Goal: Navigation & Orientation: Find specific page/section

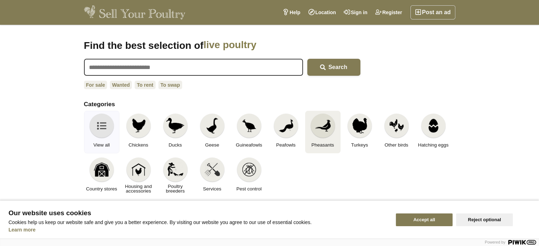
click at [325, 124] on img at bounding box center [323, 126] width 16 height 16
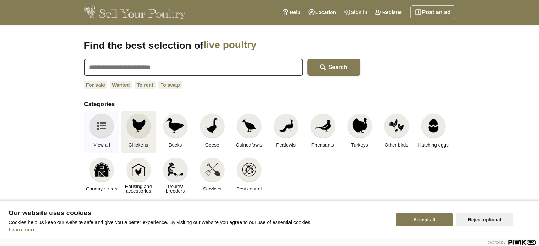
click at [137, 123] on img at bounding box center [139, 126] width 16 height 16
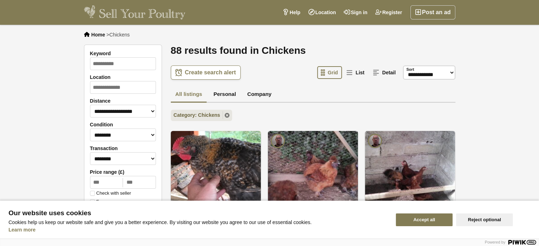
click at [438, 220] on button "Accept all" at bounding box center [424, 220] width 57 height 13
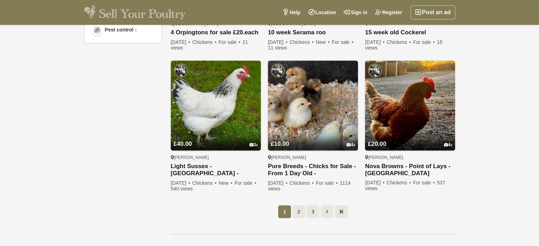
scroll to position [515, 0]
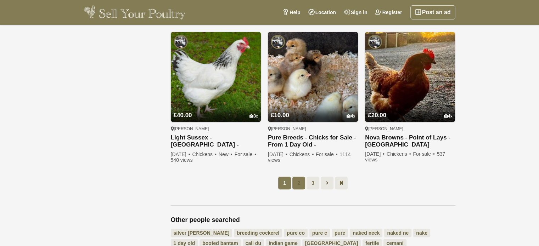
click at [295, 177] on link "2" at bounding box center [298, 183] width 13 height 13
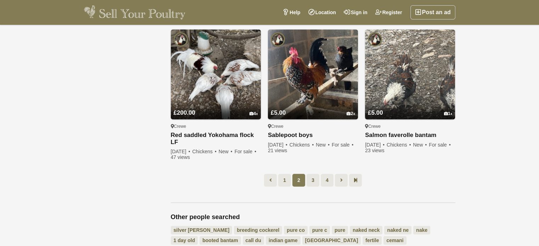
scroll to position [527, 0]
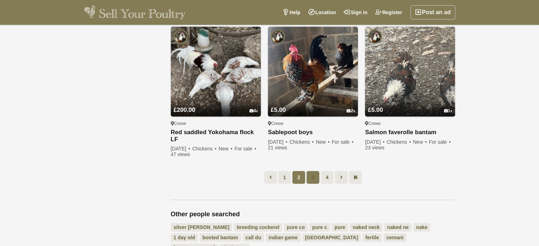
click at [313, 171] on link "3" at bounding box center [312, 177] width 13 height 13
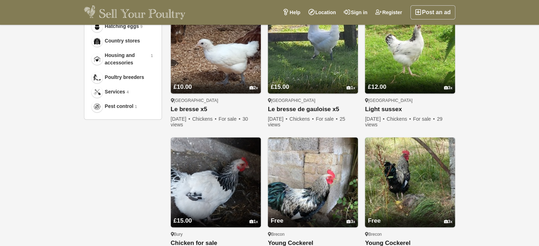
scroll to position [461, 0]
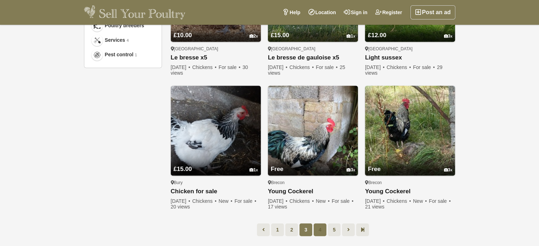
click at [320, 230] on link "4" at bounding box center [319, 229] width 13 height 13
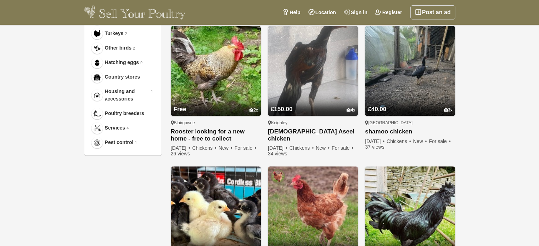
scroll to position [15, 0]
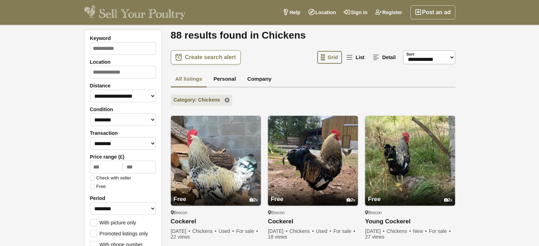
scroll to position [461, 0]
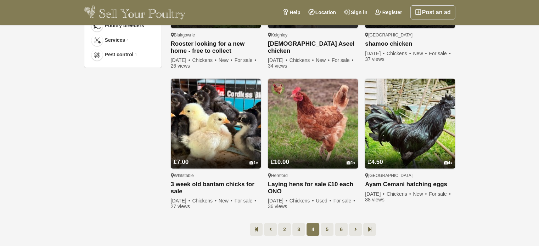
scroll to position [527, 0]
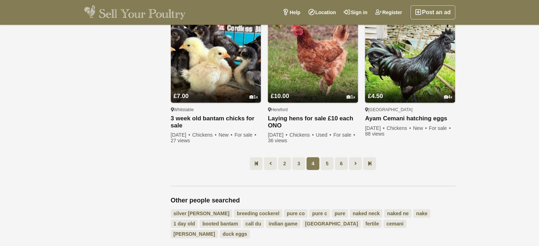
scroll to position [515, 0]
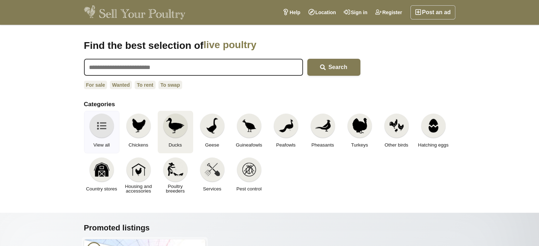
click at [178, 124] on img at bounding box center [175, 126] width 18 height 16
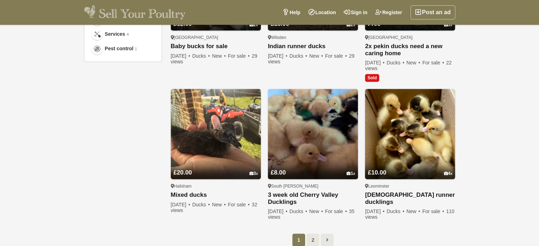
scroll to position [486, 0]
